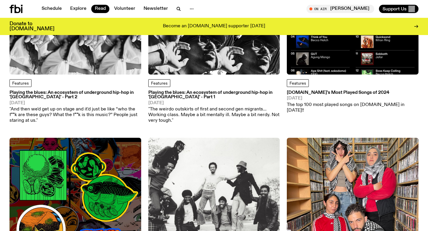
scroll to position [372, 0]
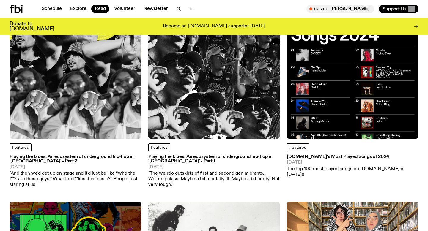
scroll to position [286, 0]
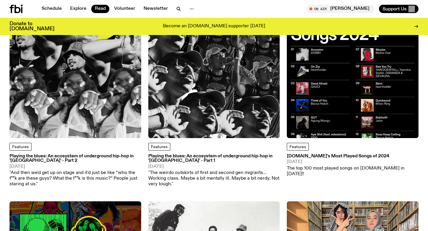
click at [183, 157] on h3 "Playing the blues: An ecosystem of underground hip-hop in '[GEOGRAPHIC_DATA]' -…" at bounding box center [214, 158] width 132 height 9
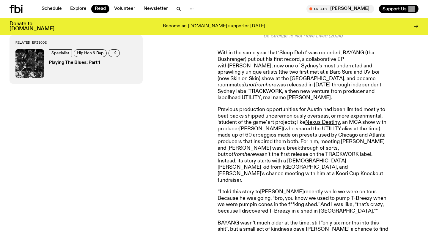
scroll to position [1825, 0]
